Goal: Information Seeking & Learning: Learn about a topic

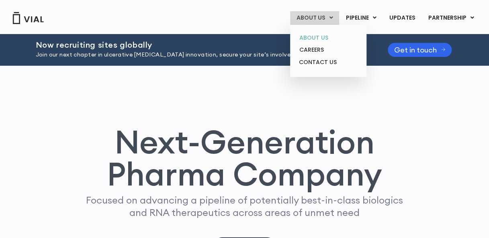
click at [319, 33] on link "ABOUT US" at bounding box center [328, 38] width 70 height 12
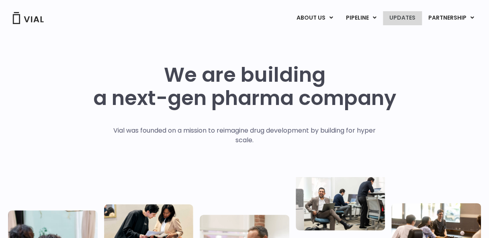
click at [410, 16] on link "UPDATES" at bounding box center [402, 18] width 39 height 14
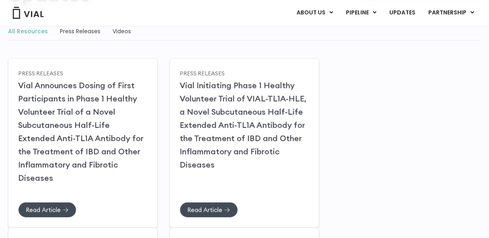
scroll to position [119, 0]
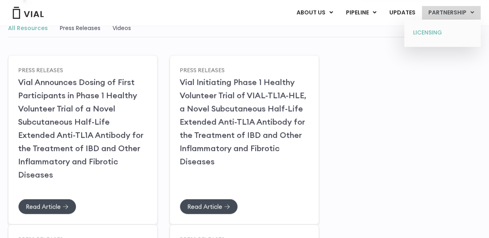
click at [440, 30] on link "LICENSING" at bounding box center [442, 32] width 70 height 13
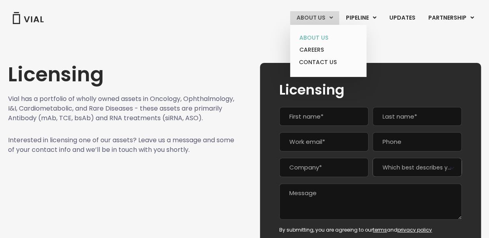
click at [320, 39] on link "ABOUT US" at bounding box center [328, 38] width 70 height 12
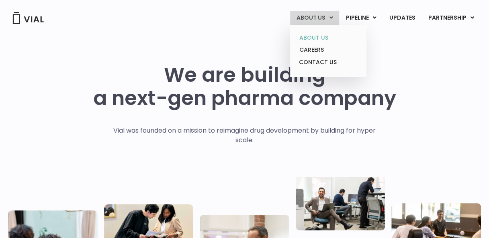
click at [323, 38] on link "ABOUT US" at bounding box center [328, 38] width 70 height 12
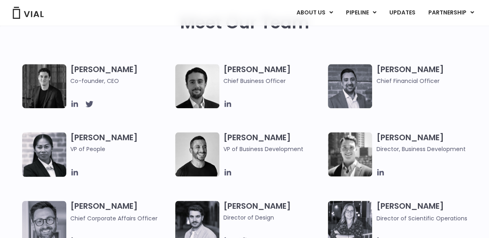
click at [83, 71] on h3 "Simon Burns Co-founder, CEO" at bounding box center [120, 74] width 101 height 21
click at [61, 101] on img at bounding box center [44, 86] width 44 height 44
click at [92, 81] on span "Co-founder, CEO" at bounding box center [120, 81] width 101 height 9
click at [94, 71] on h3 "Simon Burns Co-founder, CEO" at bounding box center [120, 74] width 101 height 21
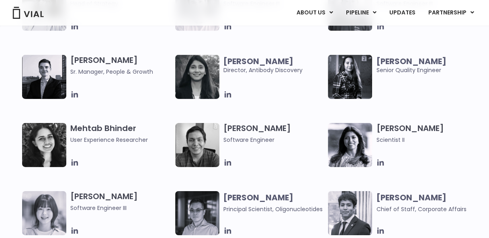
scroll to position [1278, 0]
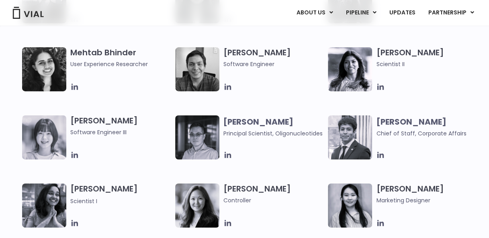
click at [77, 214] on div "Sneha Sridhara Scientist I" at bounding box center [122, 206] width 105 height 44
click at [98, 198] on span "Scientist I" at bounding box center [120, 201] width 101 height 10
click at [78, 194] on h3 "Sneha Sridhara Scientist I" at bounding box center [120, 195] width 101 height 22
click at [55, 202] on img at bounding box center [44, 206] width 44 height 44
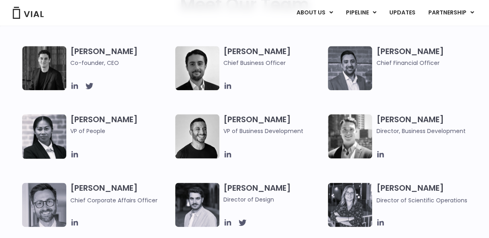
scroll to position [392, 0]
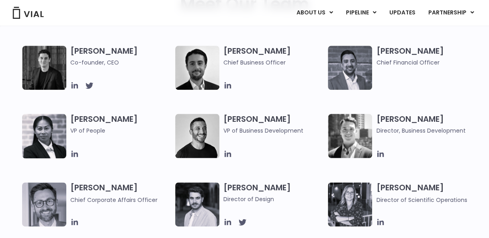
click at [359, 79] on img at bounding box center [350, 68] width 44 height 44
click at [362, 69] on img at bounding box center [350, 68] width 44 height 44
click at [405, 48] on h3 "Samir Meghji Chief Financial Officer" at bounding box center [426, 56] width 101 height 21
drag, startPoint x: 438, startPoint y: 51, endPoint x: 377, endPoint y: 50, distance: 61.0
click at [377, 50] on h3 "Samir Meghji Chief Financial Officer" at bounding box center [426, 56] width 101 height 21
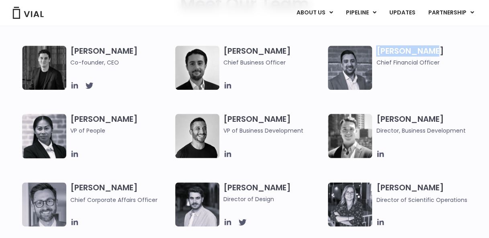
copy h3 "Samir Meghji"
drag, startPoint x: 454, startPoint y: 118, endPoint x: 377, endPoint y: 117, distance: 77.5
click at [377, 117] on h3 "John Sheperdson Director, Business Development" at bounding box center [426, 124] width 101 height 21
copy h3 "John Sheperdson"
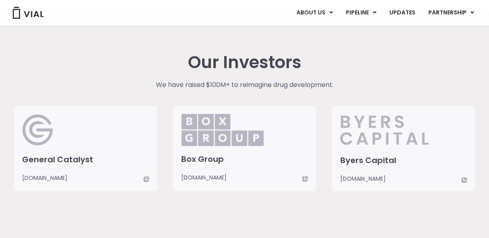
scroll to position [1875, 0]
click at [377, 160] on h3 "Byers Capital" at bounding box center [403, 160] width 127 height 10
click at [46, 159] on h3 "General Catalyst" at bounding box center [85, 159] width 127 height 10
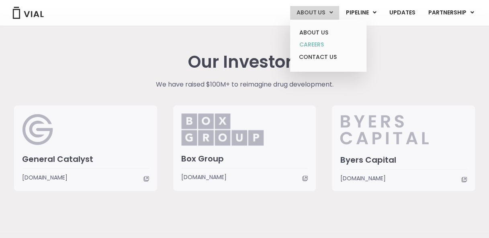
click at [318, 45] on link "CAREERS" at bounding box center [328, 45] width 70 height 12
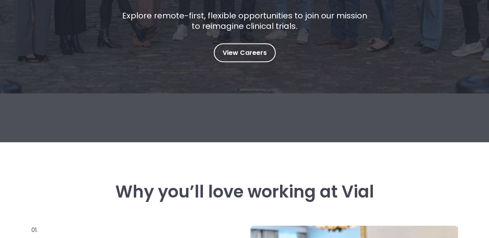
scroll to position [187, 0]
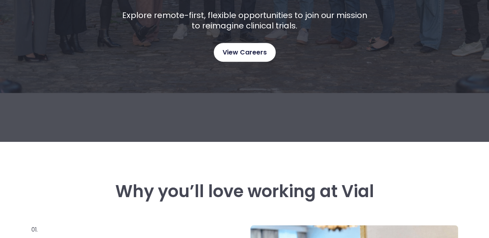
click at [255, 49] on span "View Careers" at bounding box center [244, 52] width 44 height 10
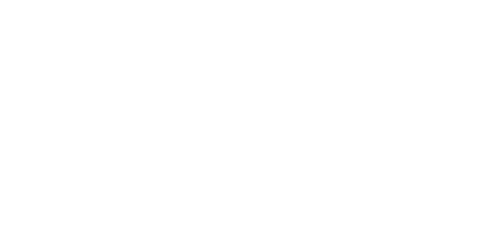
scroll to position [1192, 0]
